Goal: Task Accomplishment & Management: Manage account settings

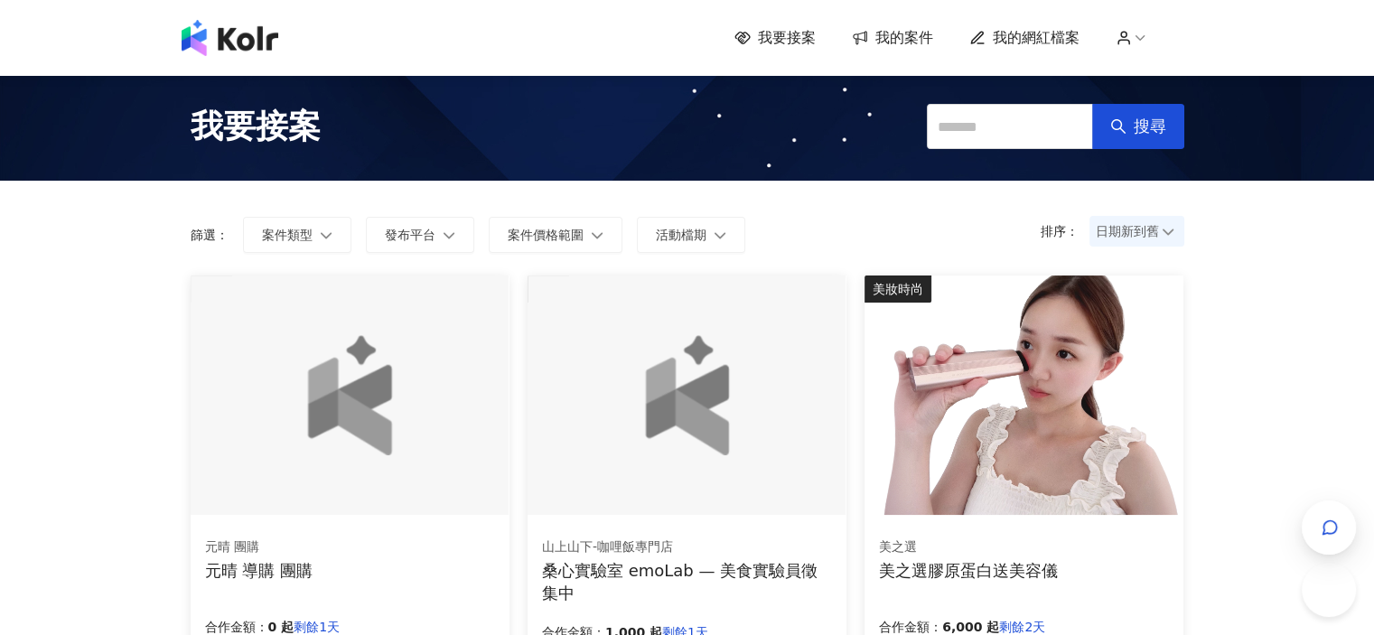
click at [920, 39] on span "我的案件" at bounding box center [904, 38] width 58 height 20
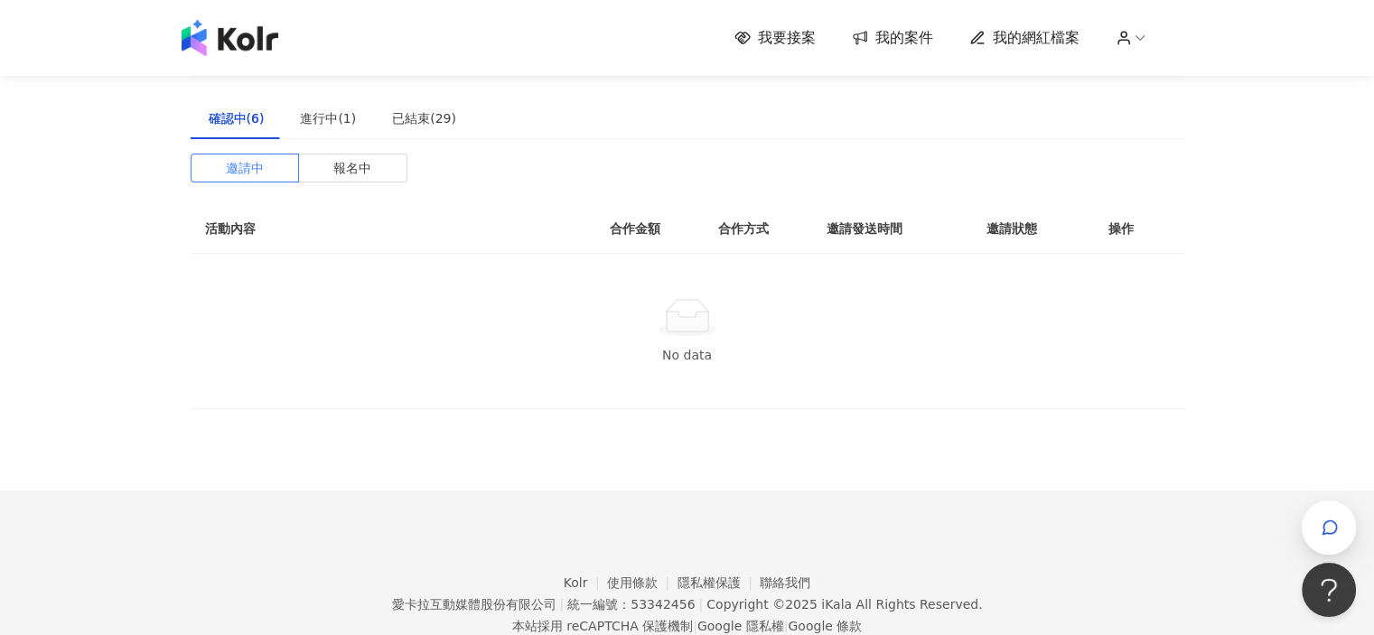
click at [263, 124] on div "確認中(6)" at bounding box center [237, 119] width 92 height 42
click at [362, 149] on div "確認中(6) 進行中(1) 已結束(29) 邀請中 報名中 活動內容 合作金額 合作方式 邀請發送時間 邀請狀態 操作 No data" at bounding box center [688, 254] width 994 height 312
click at [358, 167] on span "報名中" at bounding box center [352, 167] width 38 height 27
click at [345, 172] on span "報名中" at bounding box center [352, 167] width 38 height 27
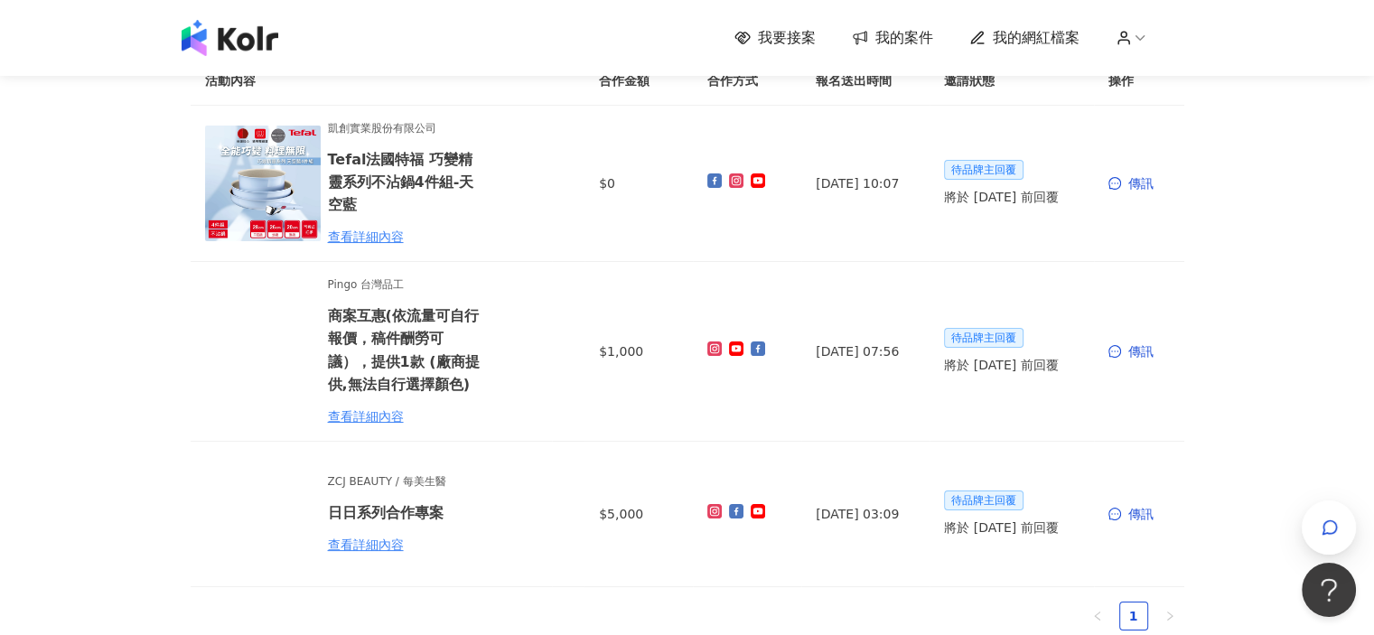
scroll to position [181, 0]
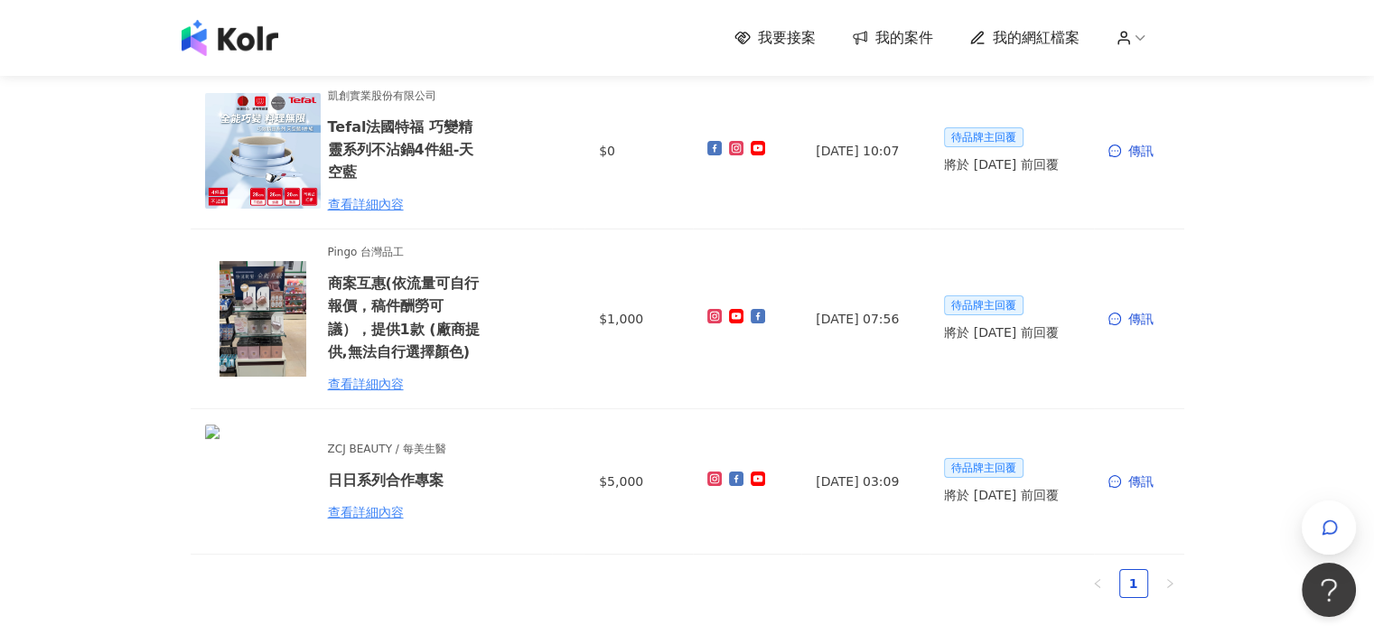
click at [783, 47] on span "我要接案" at bounding box center [787, 38] width 58 height 20
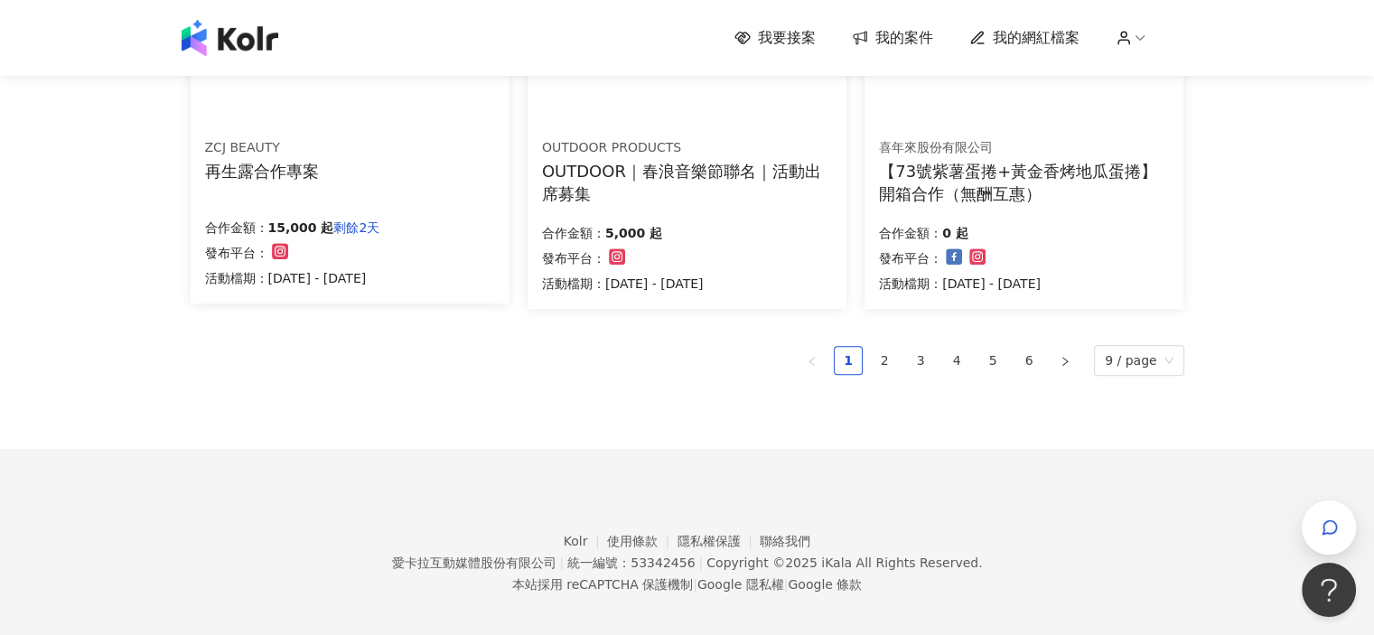
scroll to position [1301, 0]
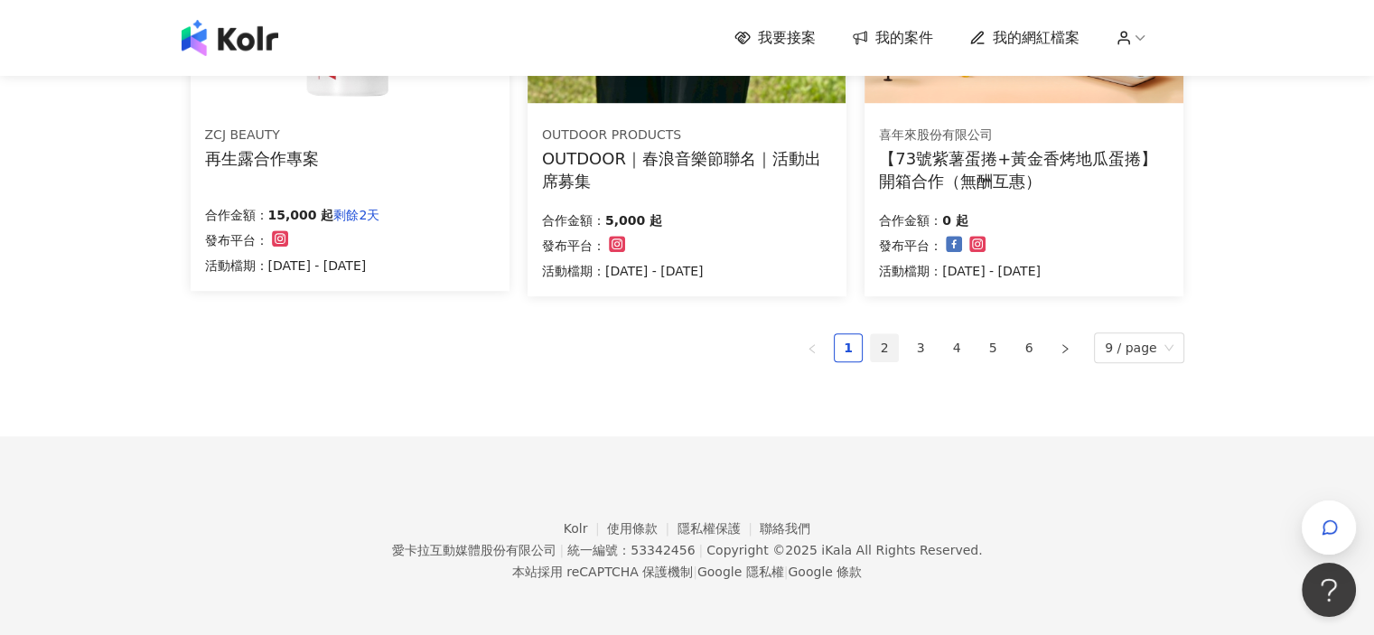
click at [892, 356] on link "2" at bounding box center [884, 347] width 27 height 27
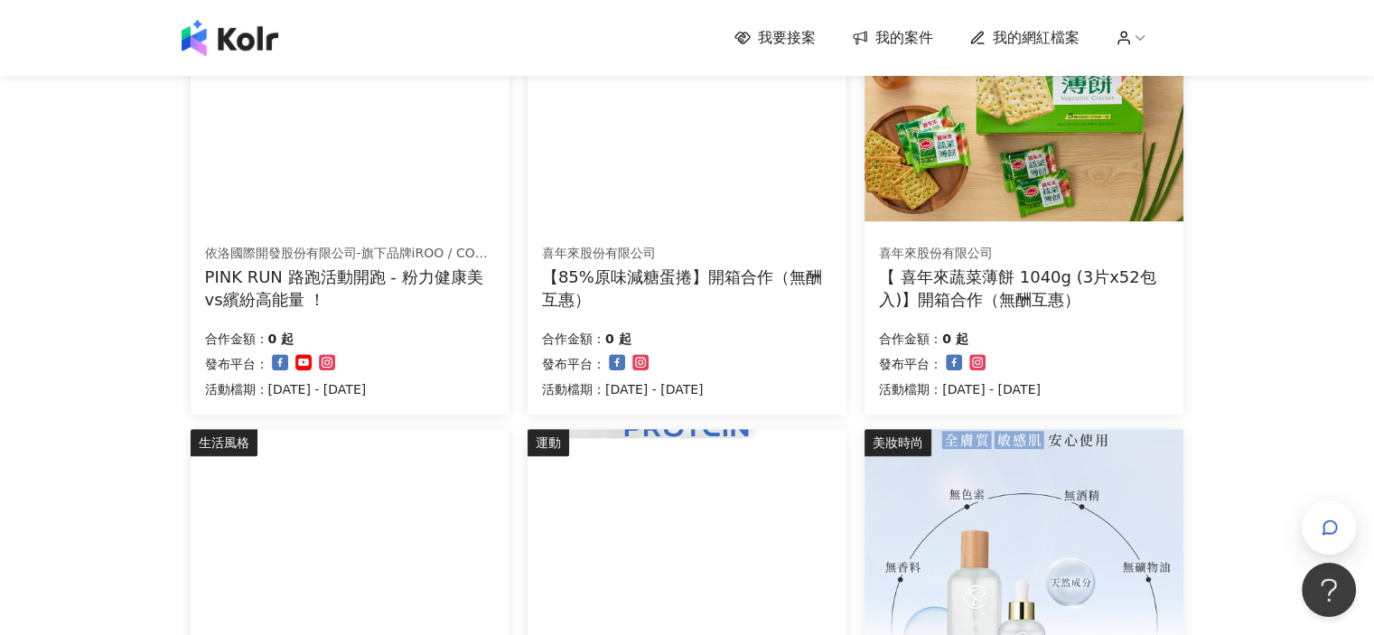
scroll to position [723, 0]
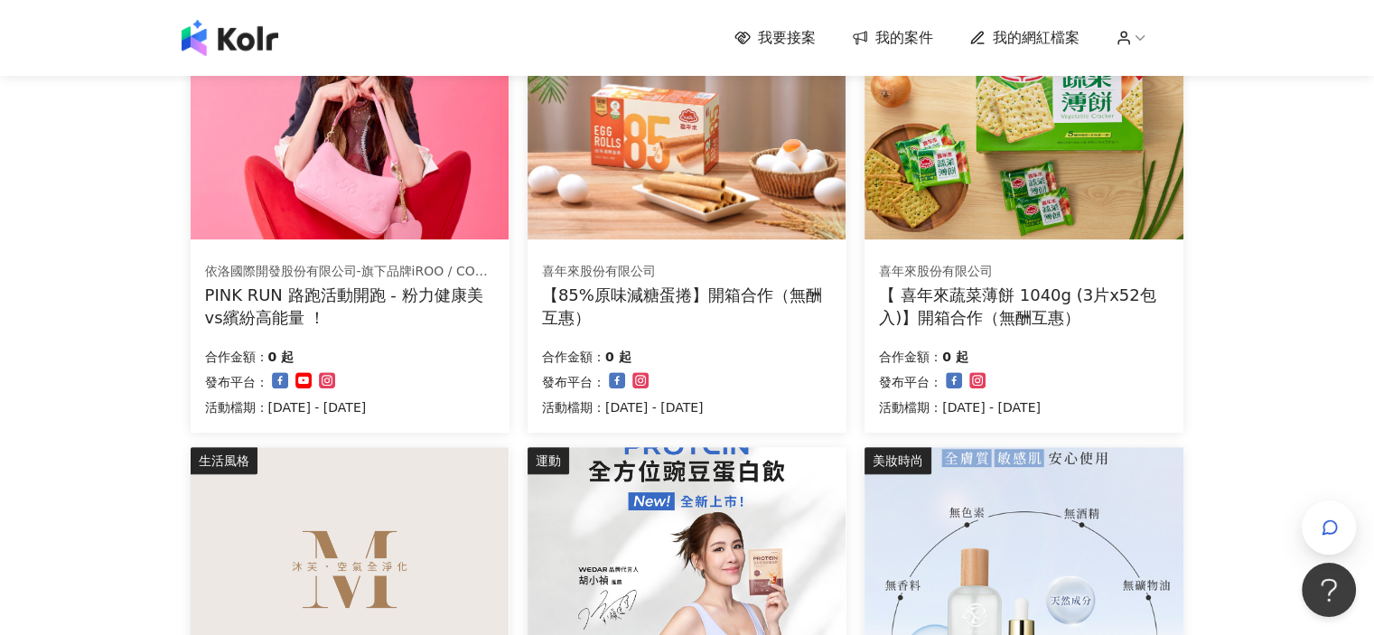
click at [1008, 43] on span "我的網紅檔案" at bounding box center [1036, 38] width 87 height 20
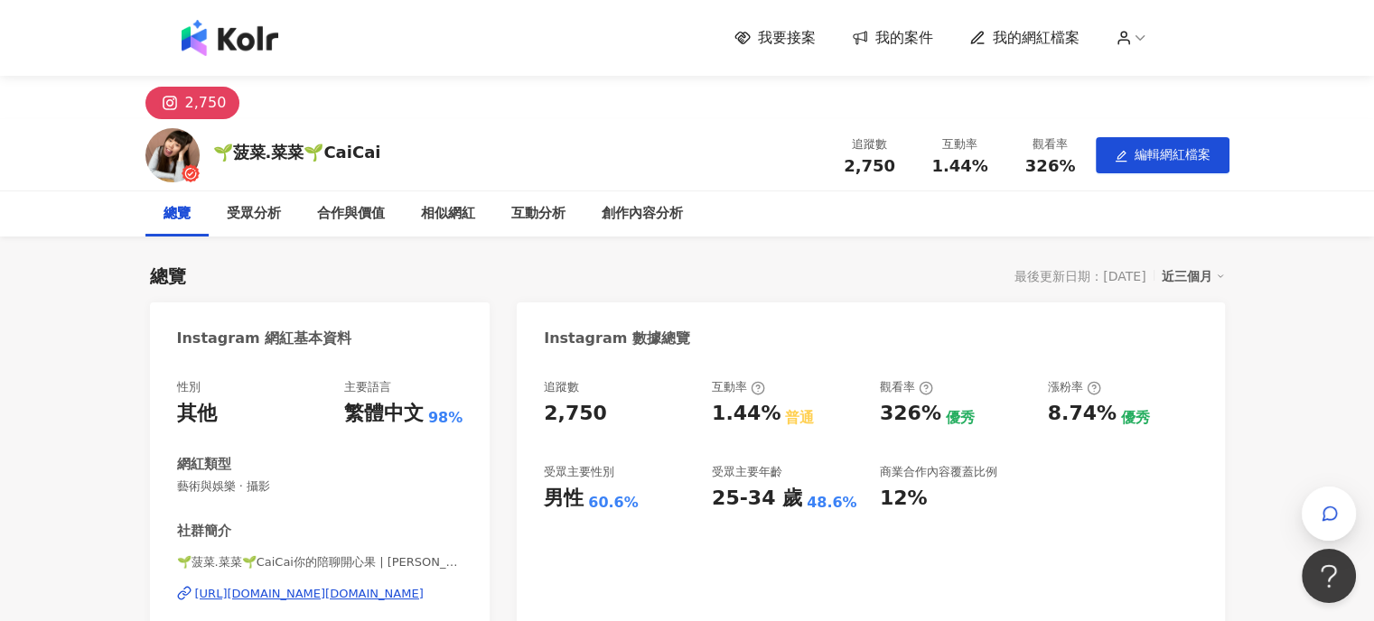
click at [269, 43] on img at bounding box center [230, 38] width 97 height 36
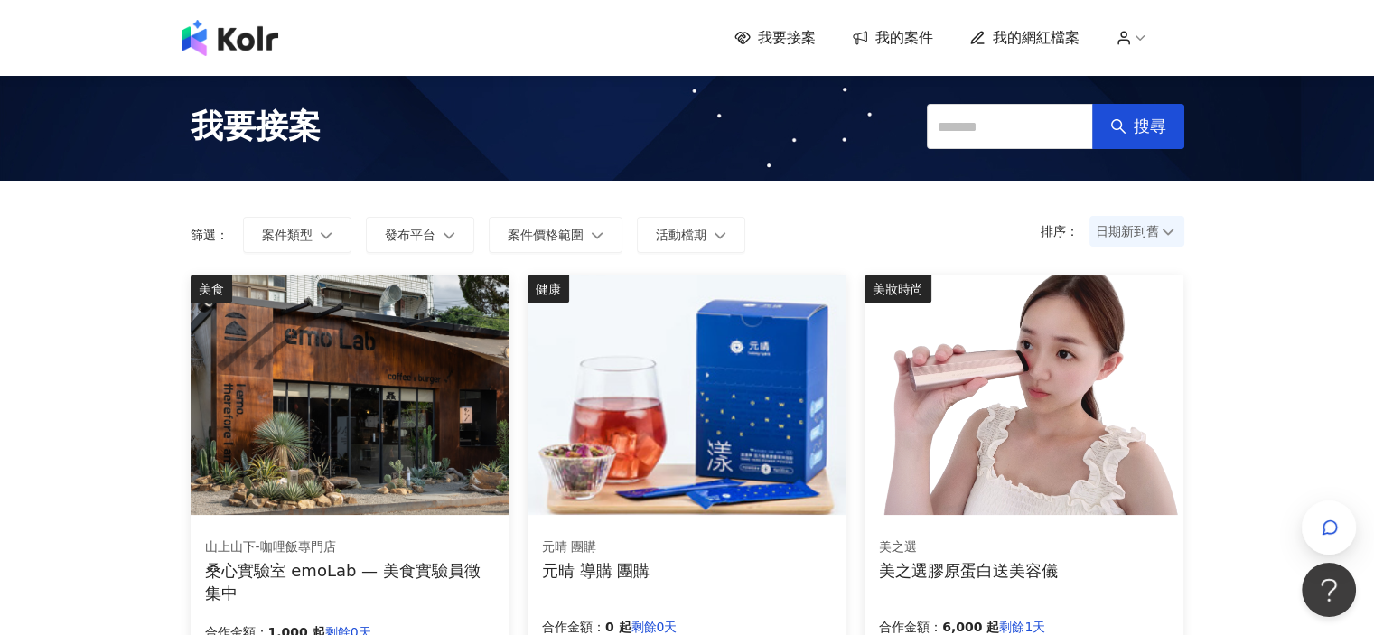
click at [879, 39] on link "我的案件" at bounding box center [892, 38] width 81 height 20
